Goal: Ask a question

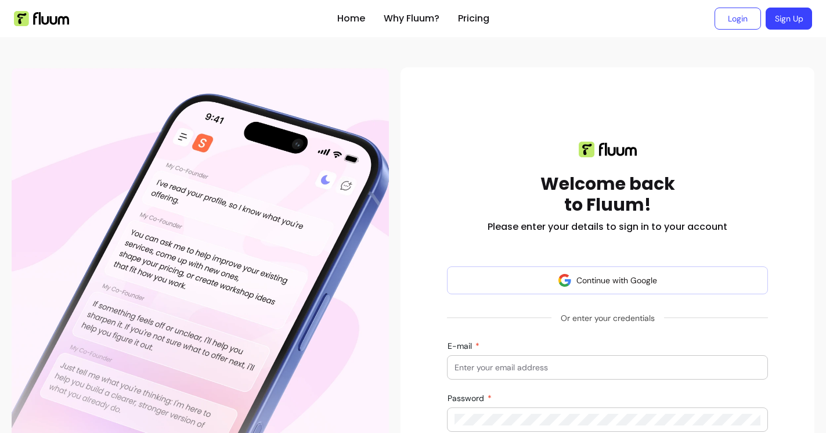
click at [484, 357] on div at bounding box center [608, 367] width 306 height 23
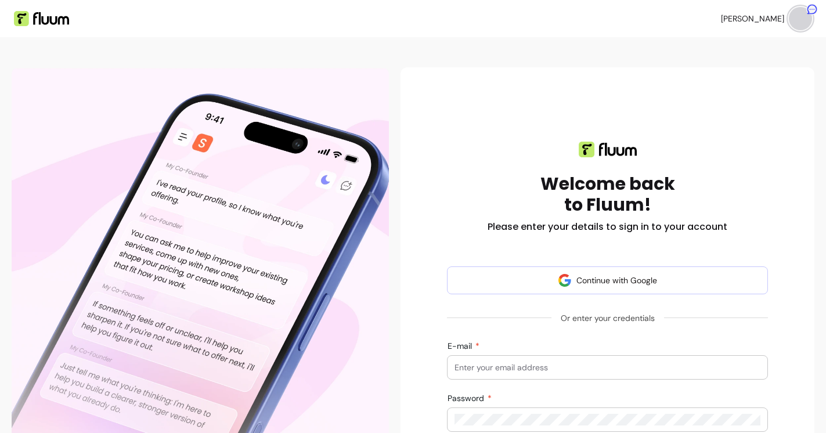
scroll to position [55, 0]
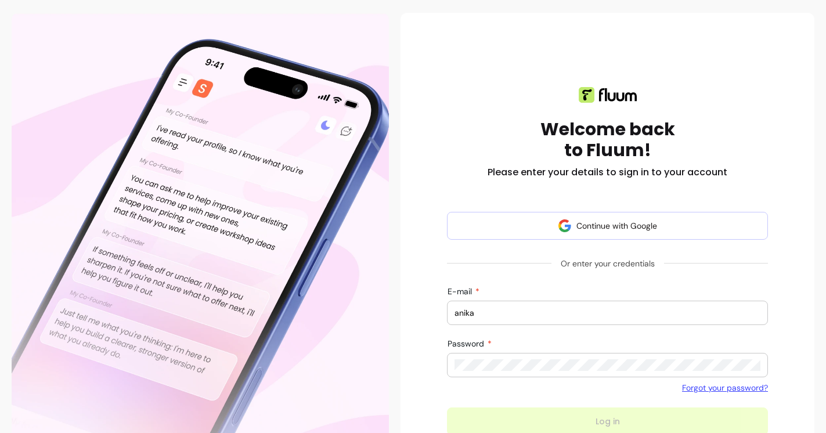
type input "[EMAIL_ADDRESS][DOMAIN_NAME]"
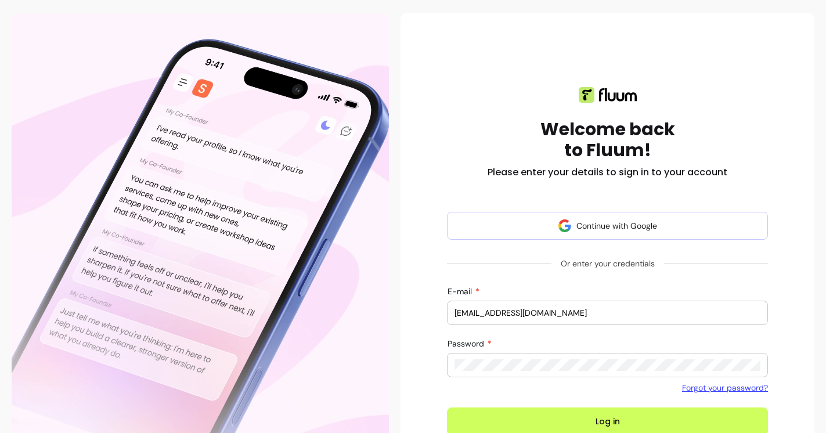
click at [447, 408] on button "Log in" at bounding box center [607, 422] width 321 height 28
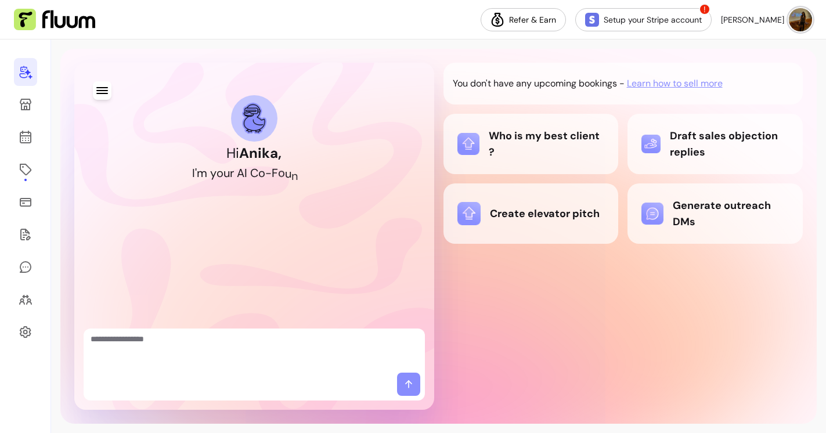
click at [153, 350] on textarea "Ask me anything..." at bounding box center [254, 350] width 327 height 35
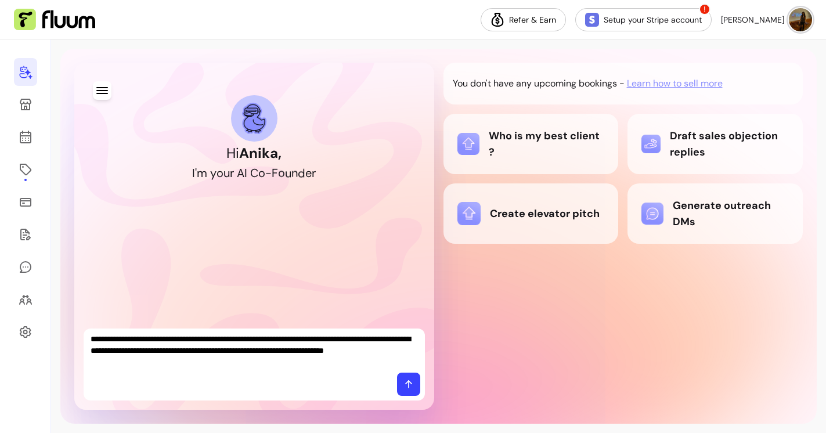
type textarea "**********"
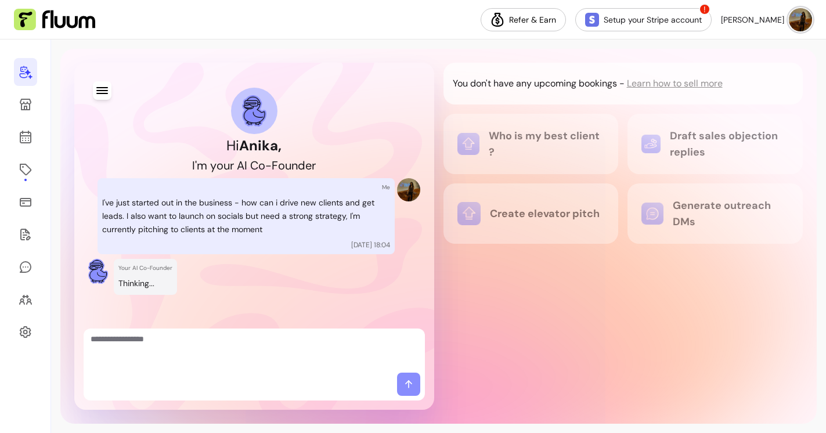
scroll to position [9, 0]
